Goal: Task Accomplishment & Management: Complete application form

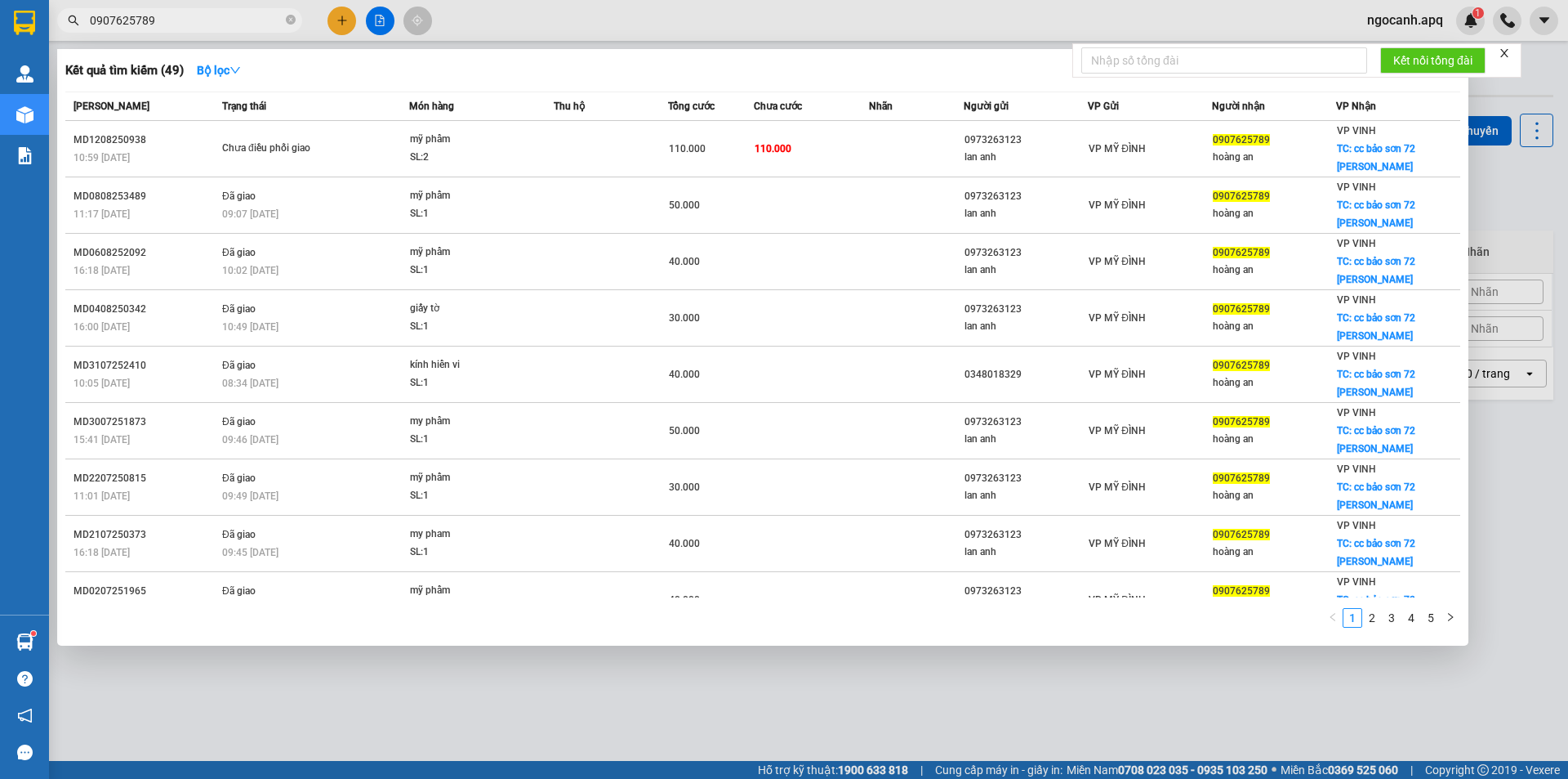
type input "0907625789"
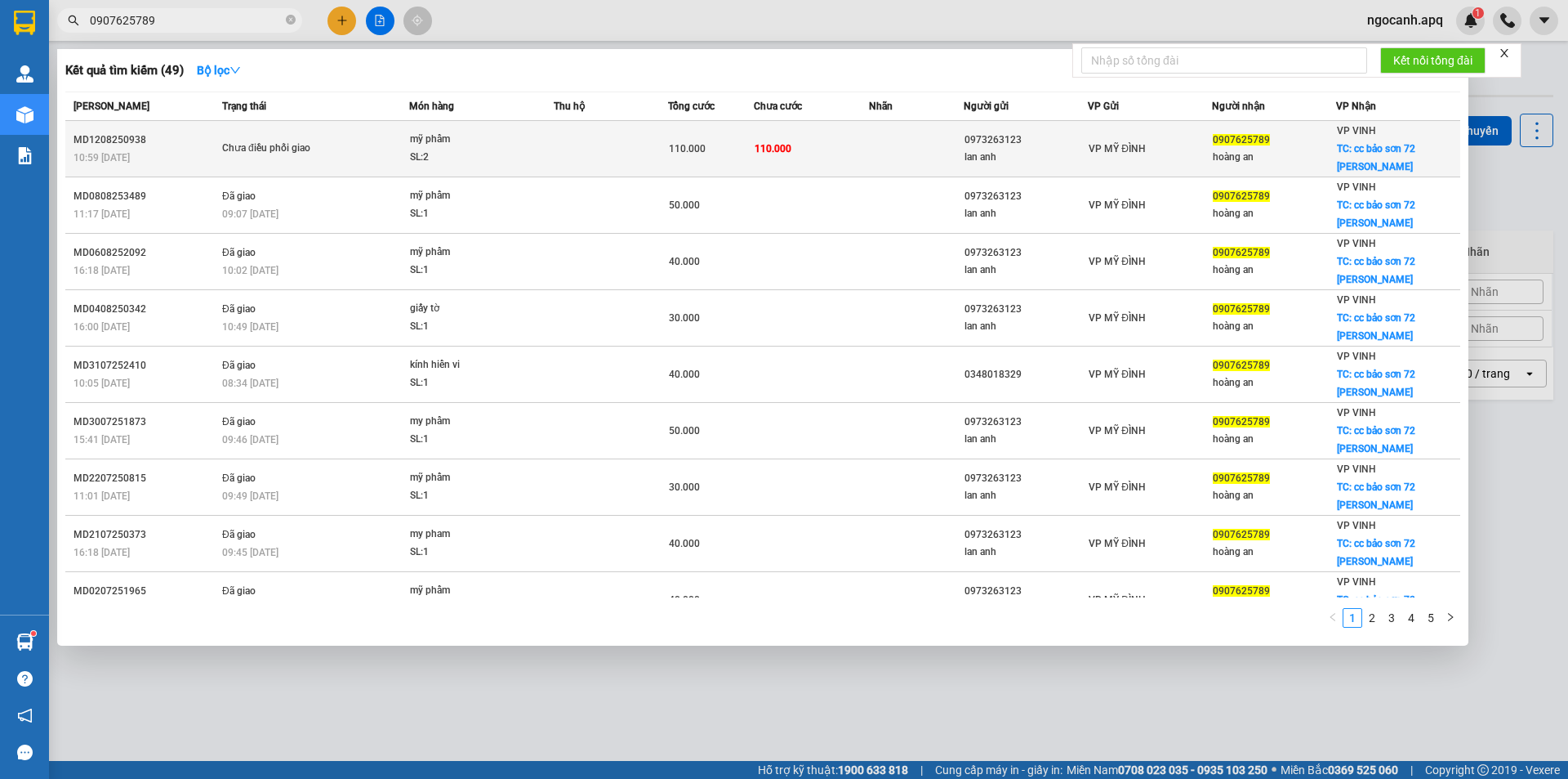
click at [684, 143] on span "110.000" at bounding box center [687, 149] width 37 height 11
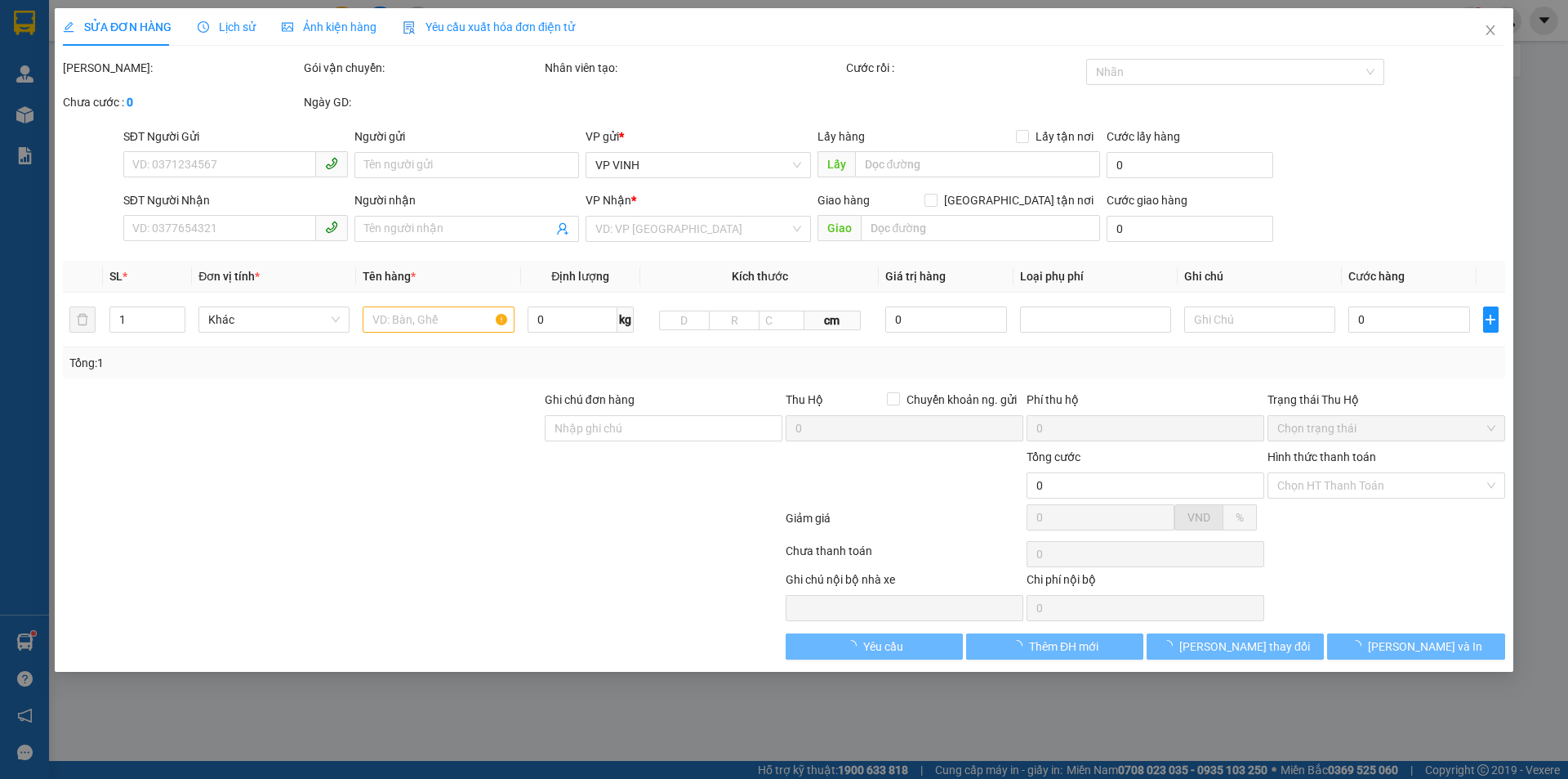
type input "0973263123"
type input "lan anh"
type input "0907625789"
type input "hoàng an"
checkbox input "true"
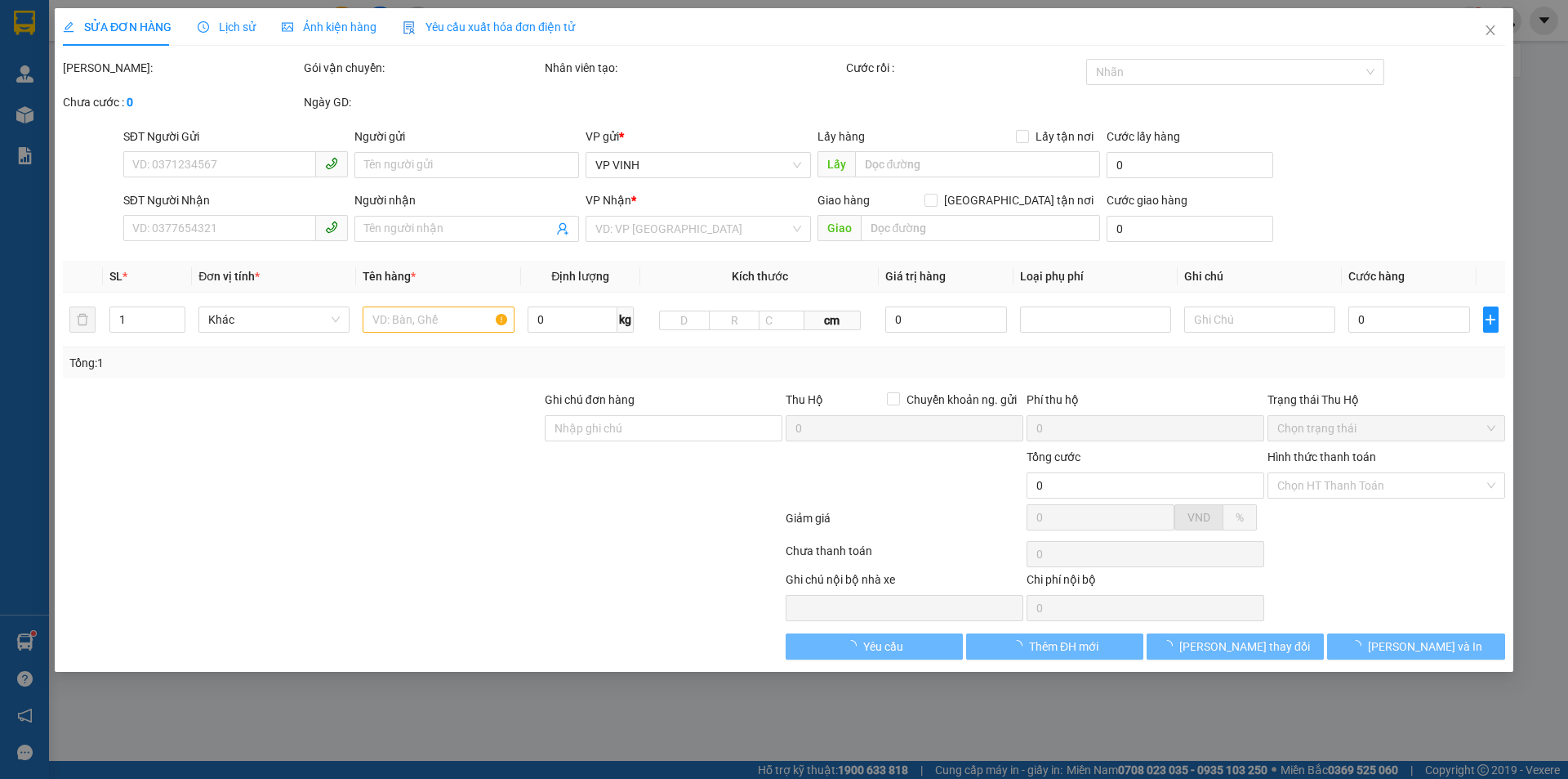
type input "cc bảo sơn 72 [PERSON_NAME]"
type input "110.000"
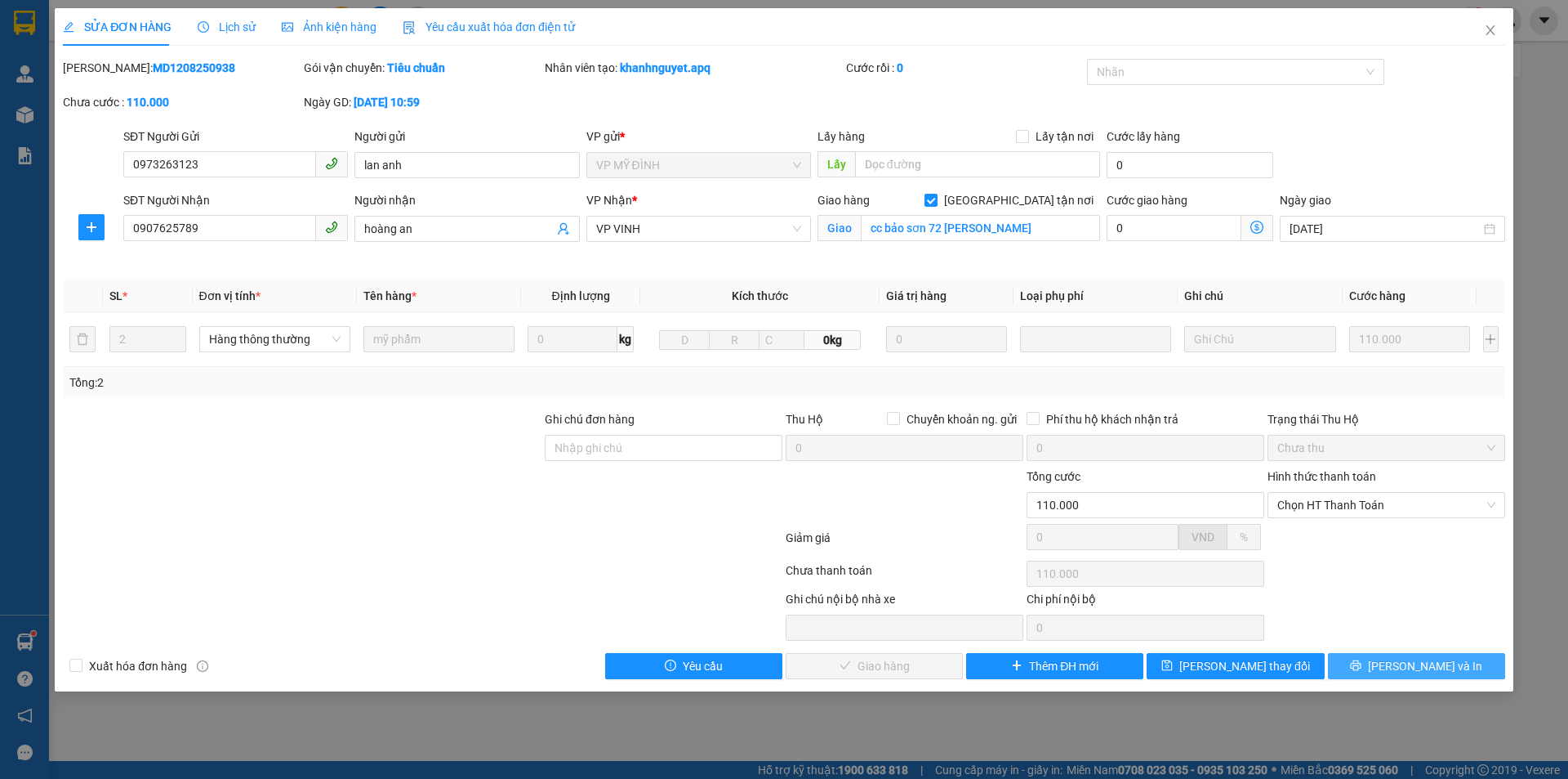
click at [1384, 658] on button "[PERSON_NAME] và In" at bounding box center [1416, 666] width 177 height 26
